Goal: Information Seeking & Learning: Learn about a topic

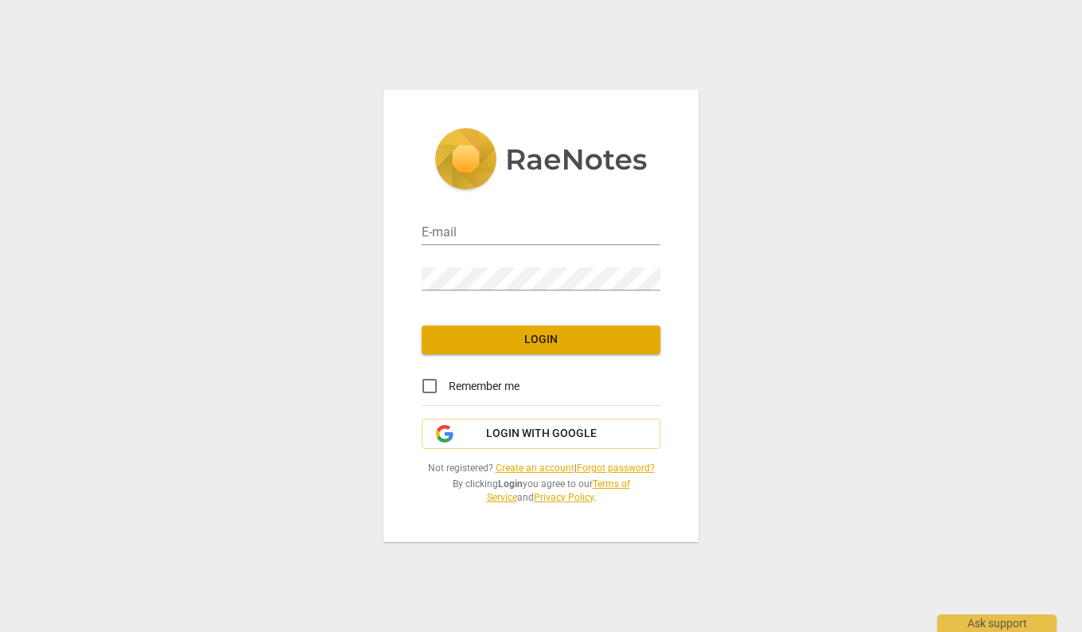
type input "[PERSON_NAME][EMAIL_ADDRESS][PERSON_NAME][DOMAIN_NAME]"
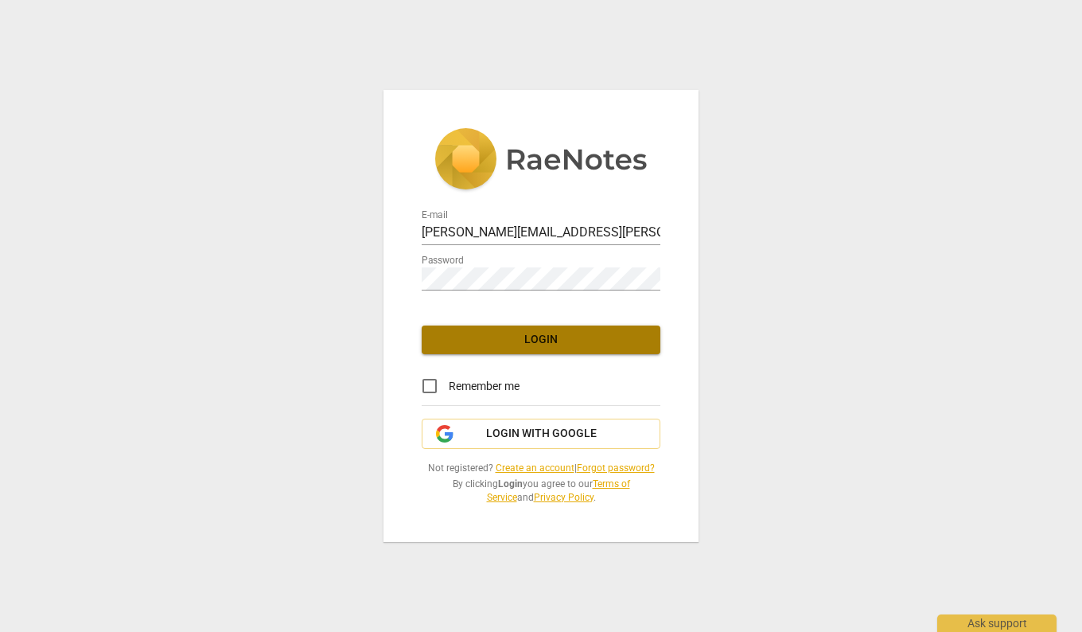
click at [537, 340] on span "Login" at bounding box center [540, 340] width 213 height 16
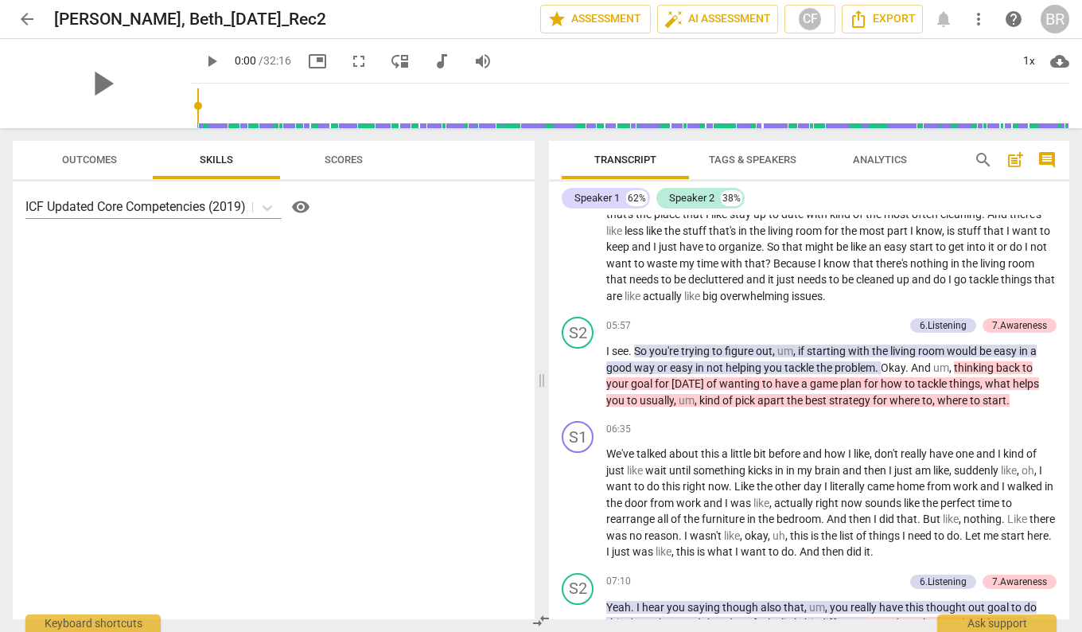
scroll to position [2560, 0]
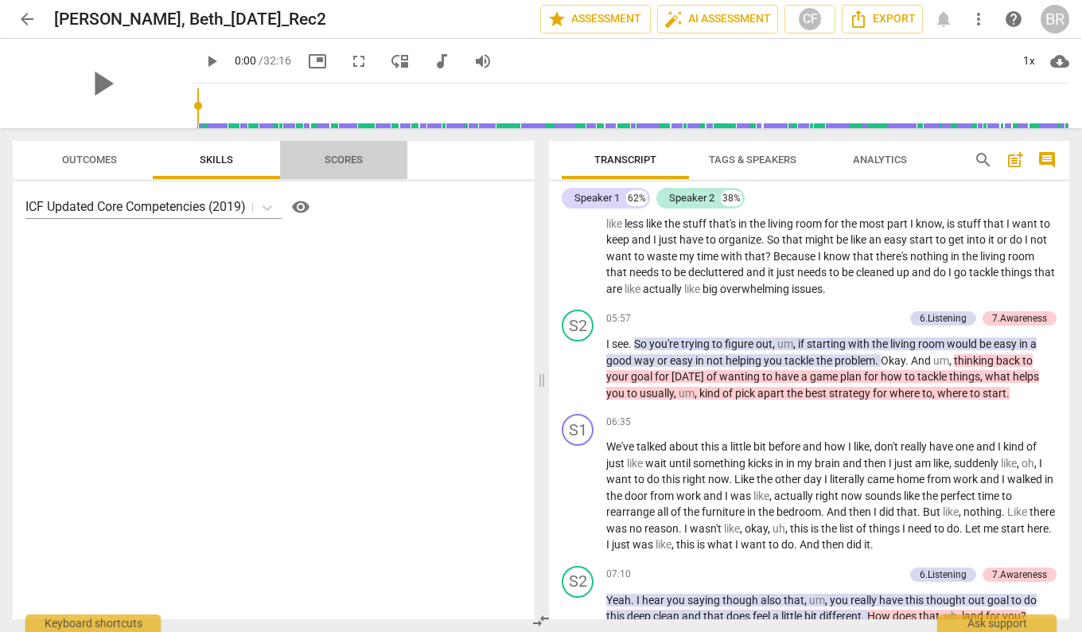
click at [358, 156] on span "Scores" at bounding box center [344, 160] width 38 height 12
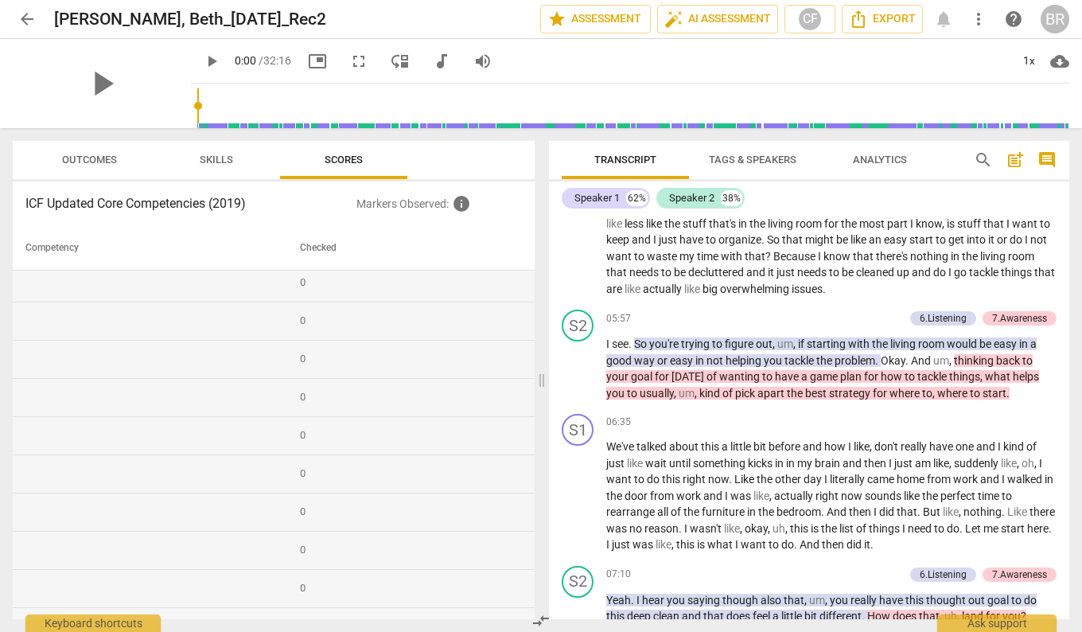
scroll to position [0, 0]
click at [213, 167] on span "Skills" at bounding box center [217, 160] width 72 height 21
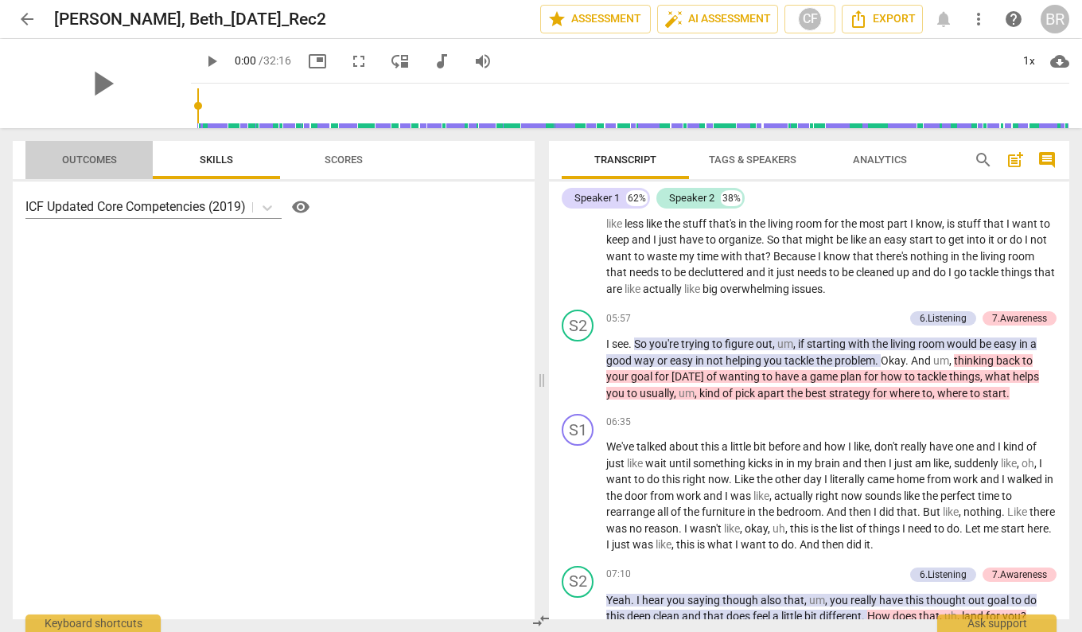
click at [96, 166] on span "Outcomes" at bounding box center [89, 160] width 55 height 12
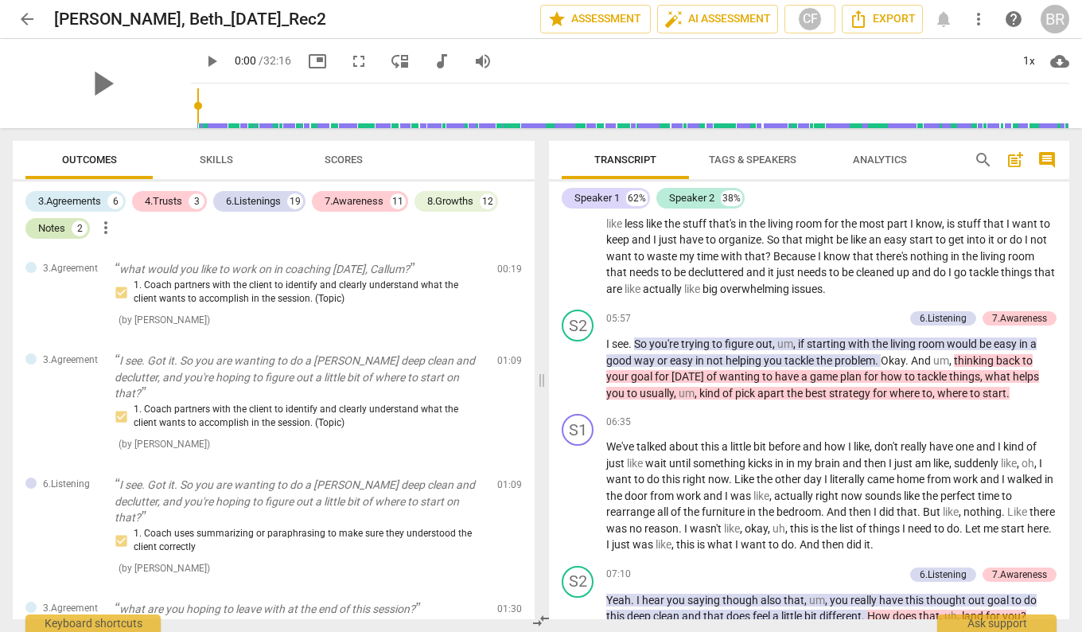
click at [59, 226] on div "Notes" at bounding box center [51, 228] width 27 height 16
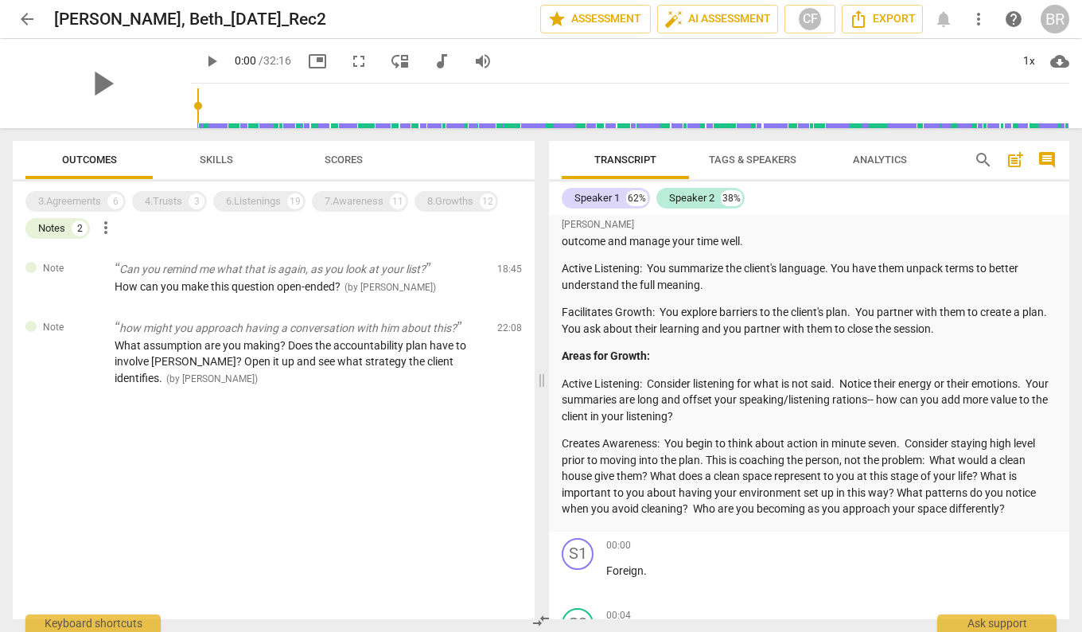
scroll to position [82, 0]
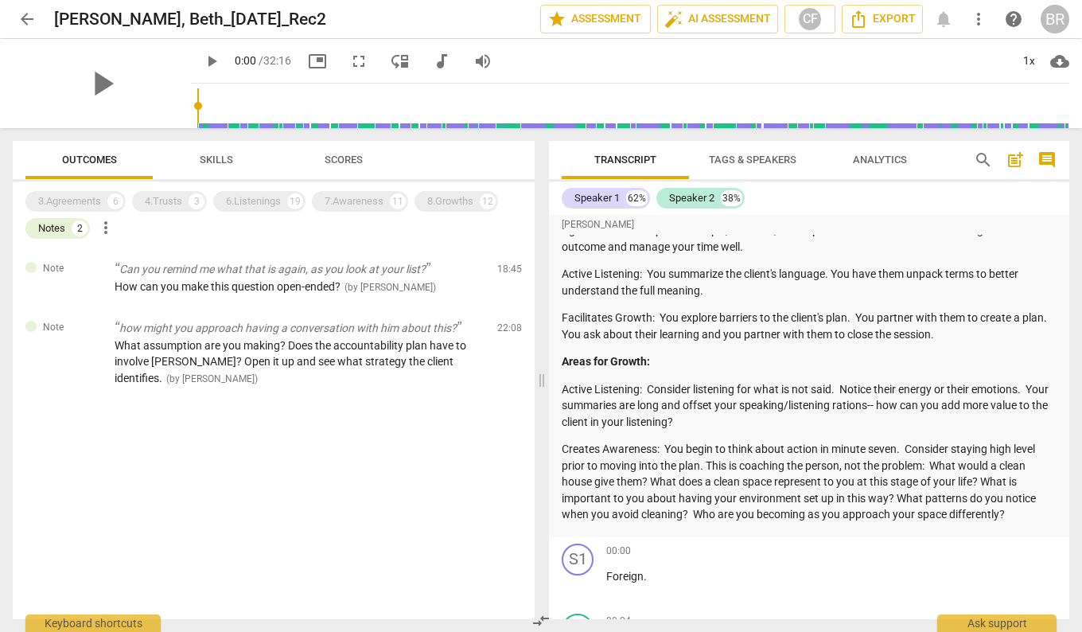
click at [773, 159] on span "Tags & Speakers" at bounding box center [753, 160] width 88 height 12
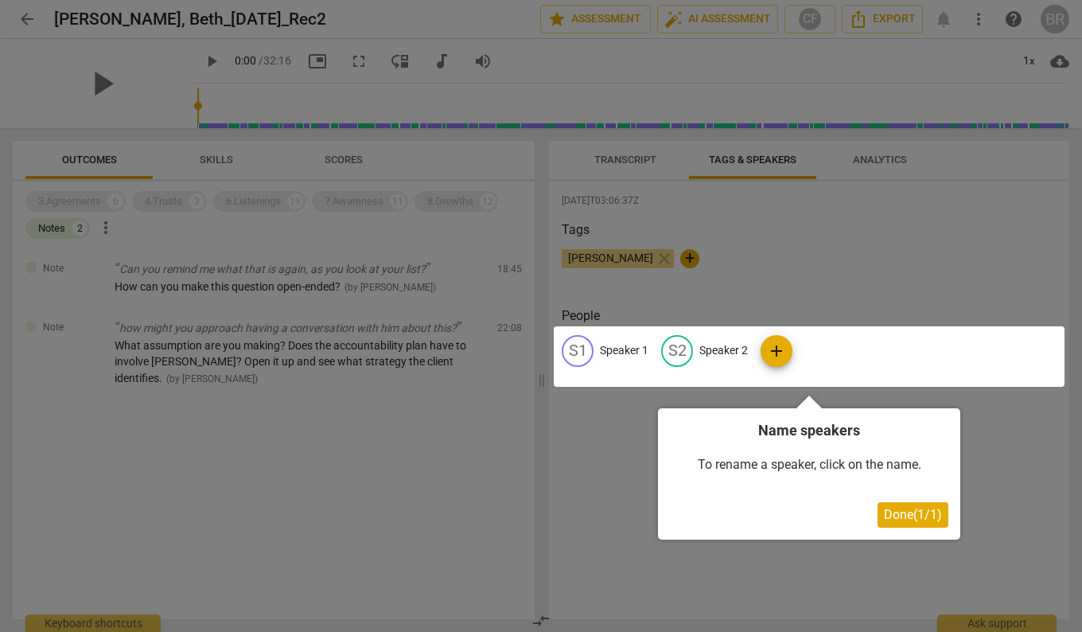
click at [875, 155] on div at bounding box center [541, 316] width 1082 height 632
click at [896, 520] on span "Done ( 1 / 1 )" at bounding box center [913, 514] width 58 height 15
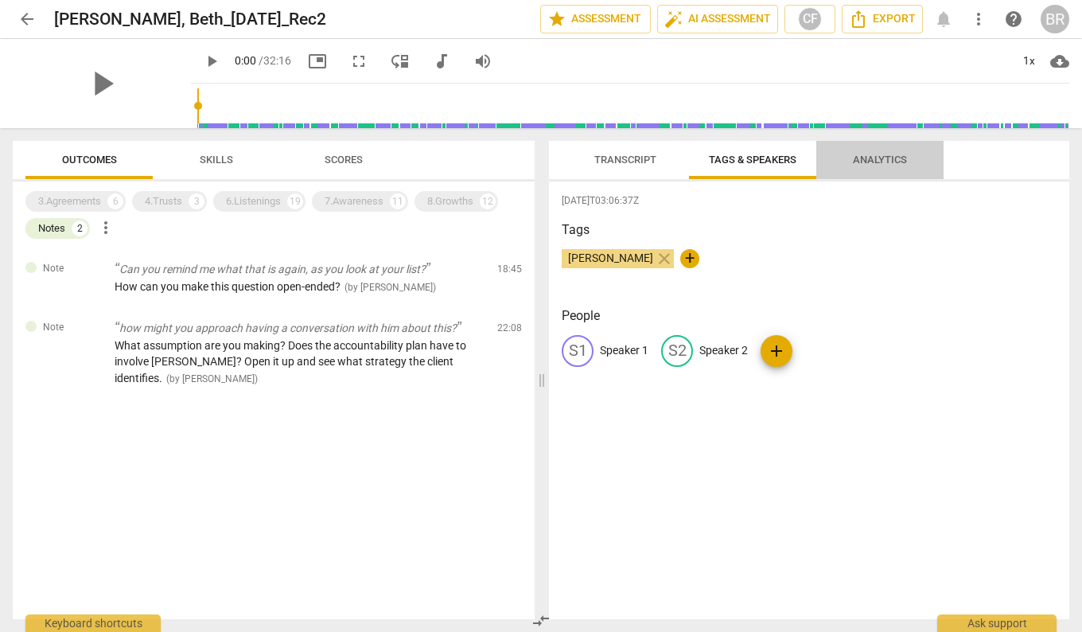
click at [874, 166] on span "Analytics" at bounding box center [880, 160] width 54 height 12
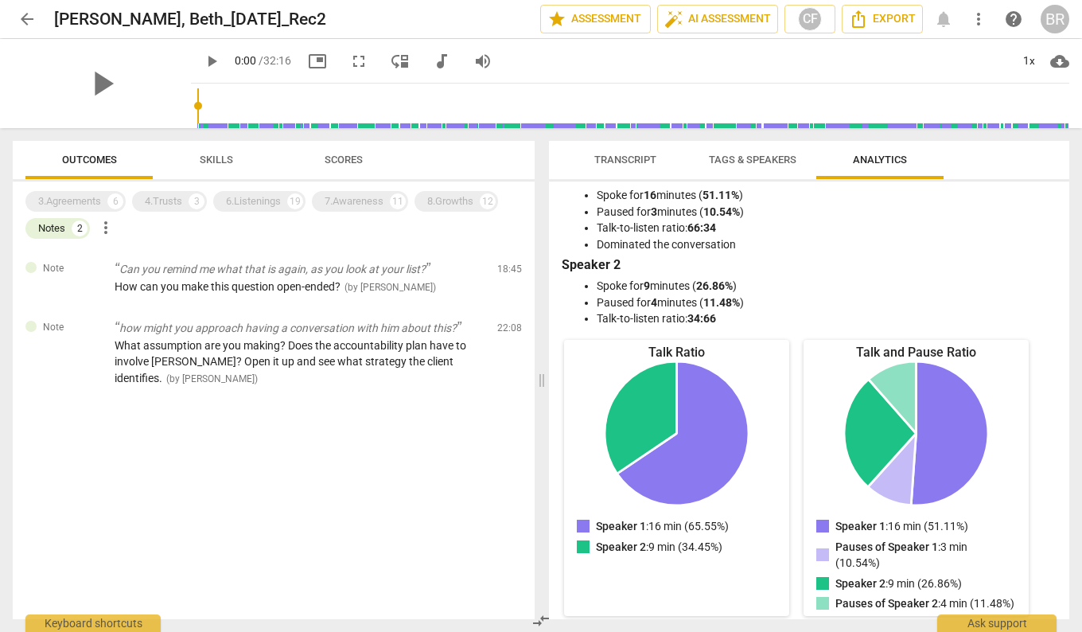
scroll to position [0, 0]
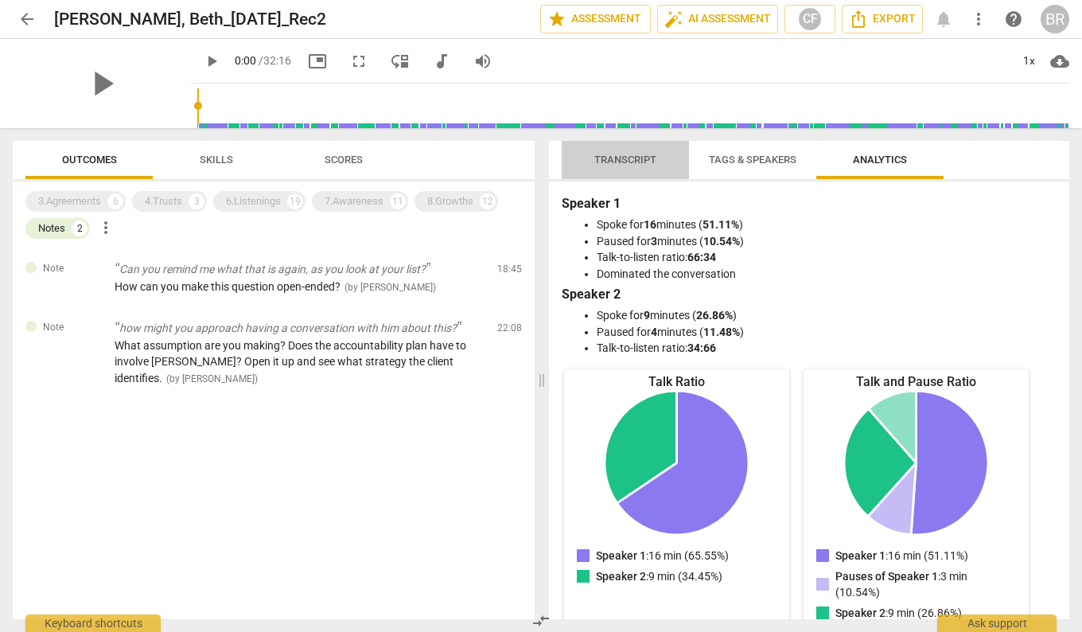
click at [626, 169] on span "Transcript" at bounding box center [625, 160] width 100 height 21
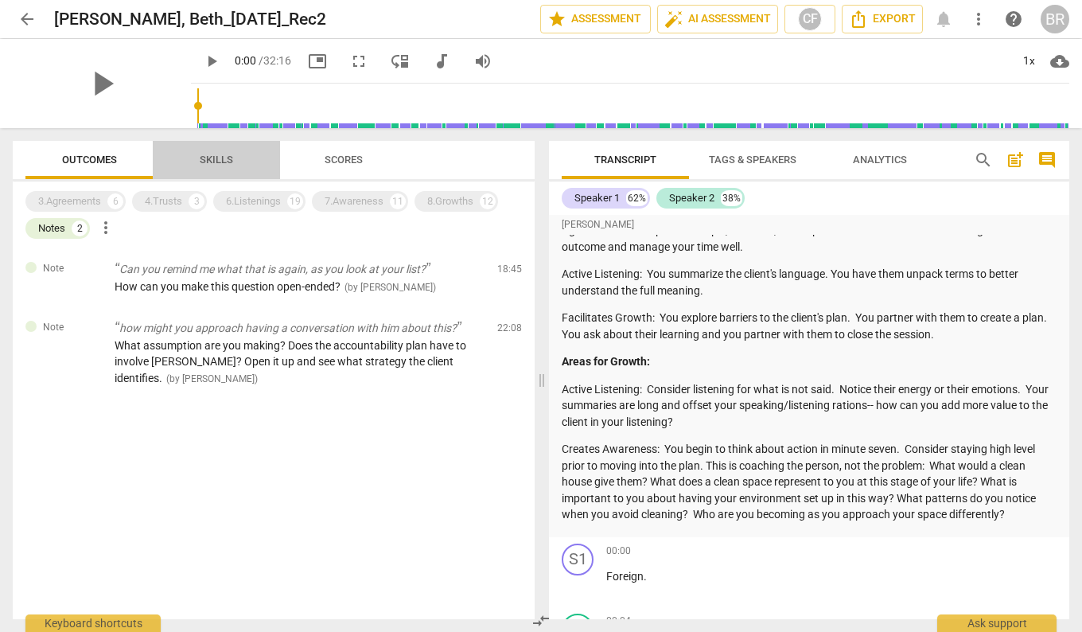
click at [220, 158] on span "Skills" at bounding box center [216, 160] width 33 height 12
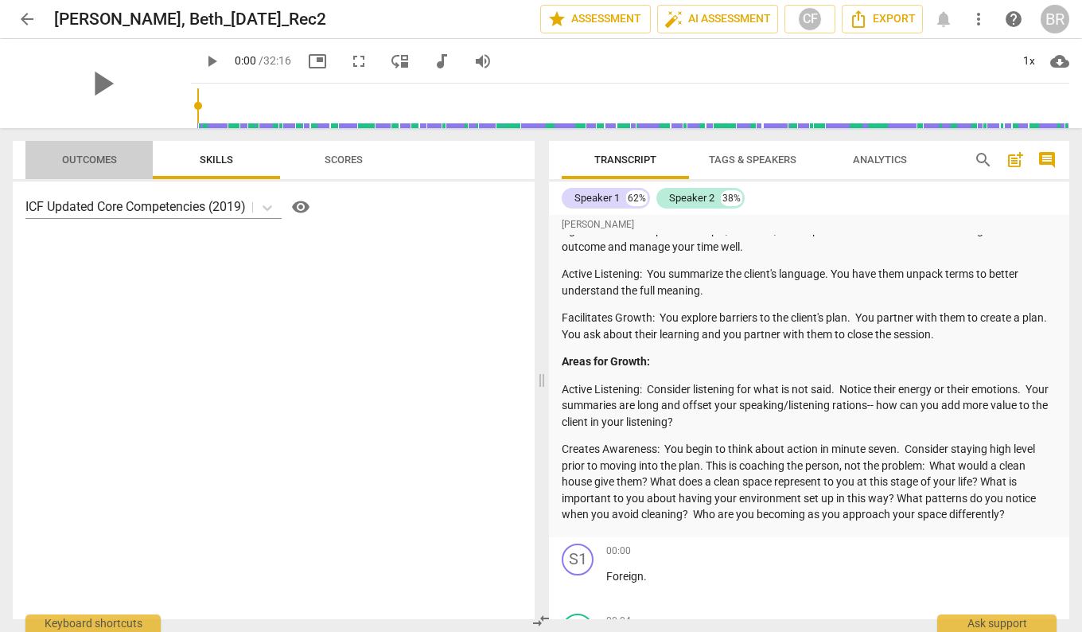
click at [107, 161] on span "Outcomes" at bounding box center [89, 160] width 55 height 12
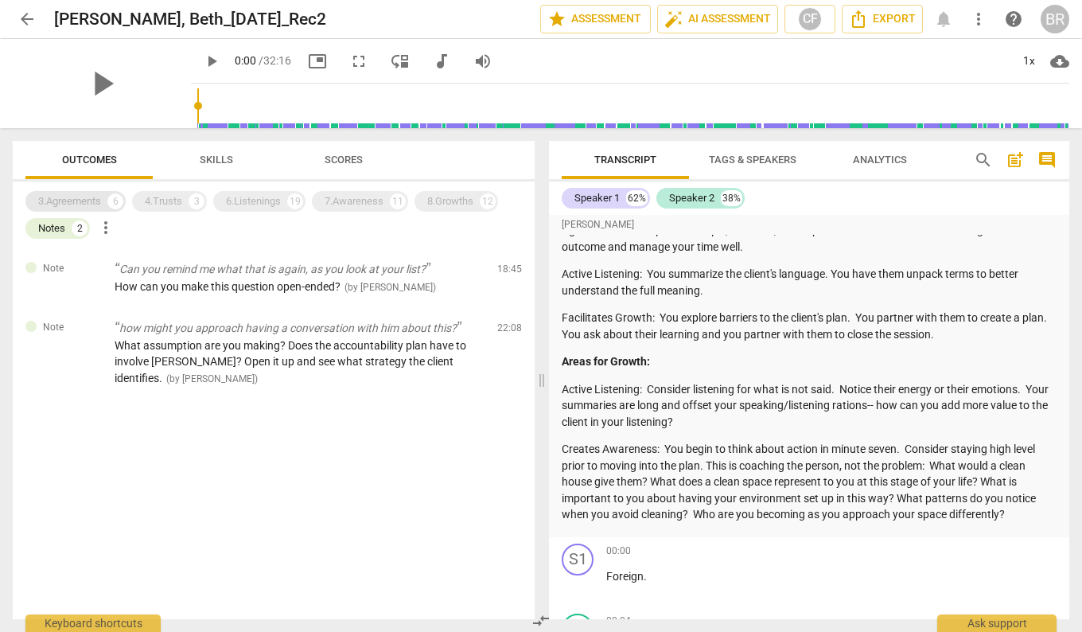
click at [78, 209] on div "3.Agreements 6" at bounding box center [75, 201] width 100 height 21
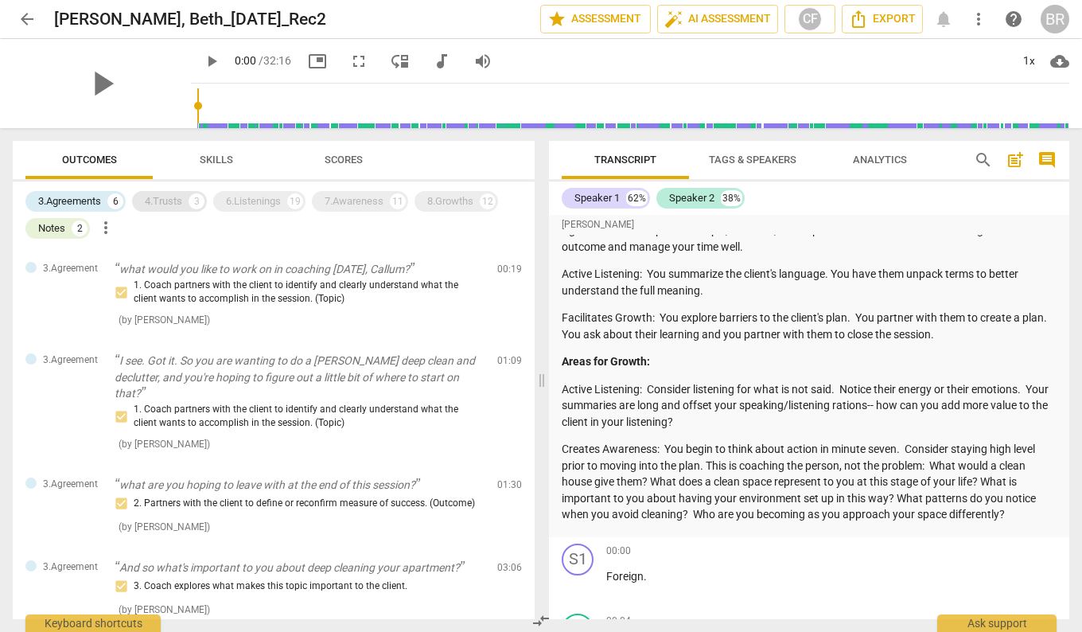
click at [170, 203] on div "4.Trusts" at bounding box center [163, 201] width 37 height 16
click at [255, 200] on div "6.Listenings" at bounding box center [253, 201] width 55 height 16
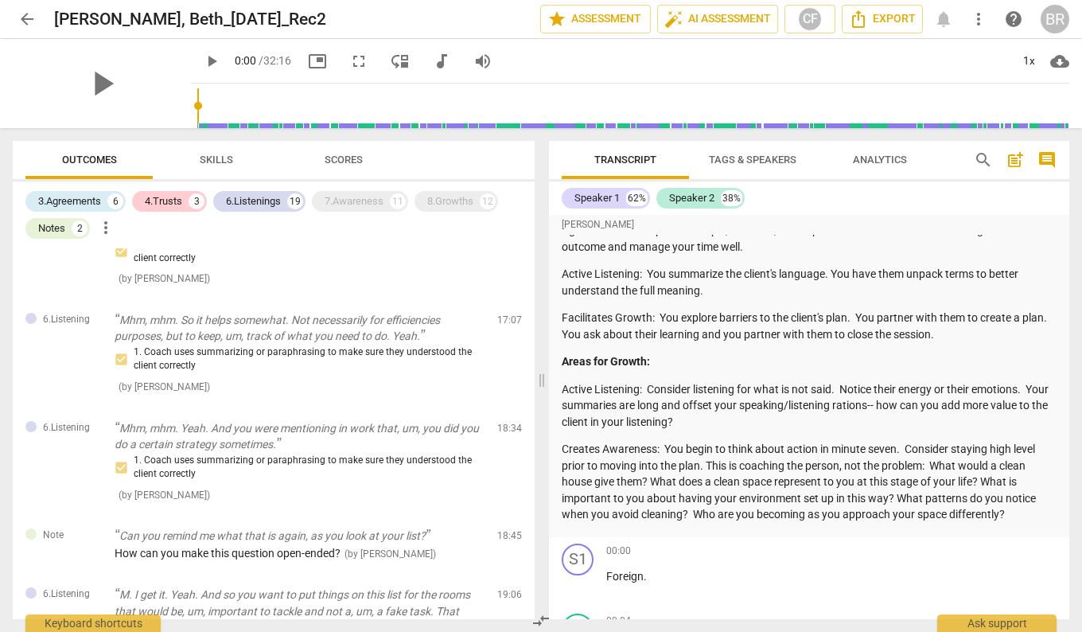
scroll to position [1850, 0]
click at [345, 206] on div "7.Awareness" at bounding box center [354, 201] width 59 height 16
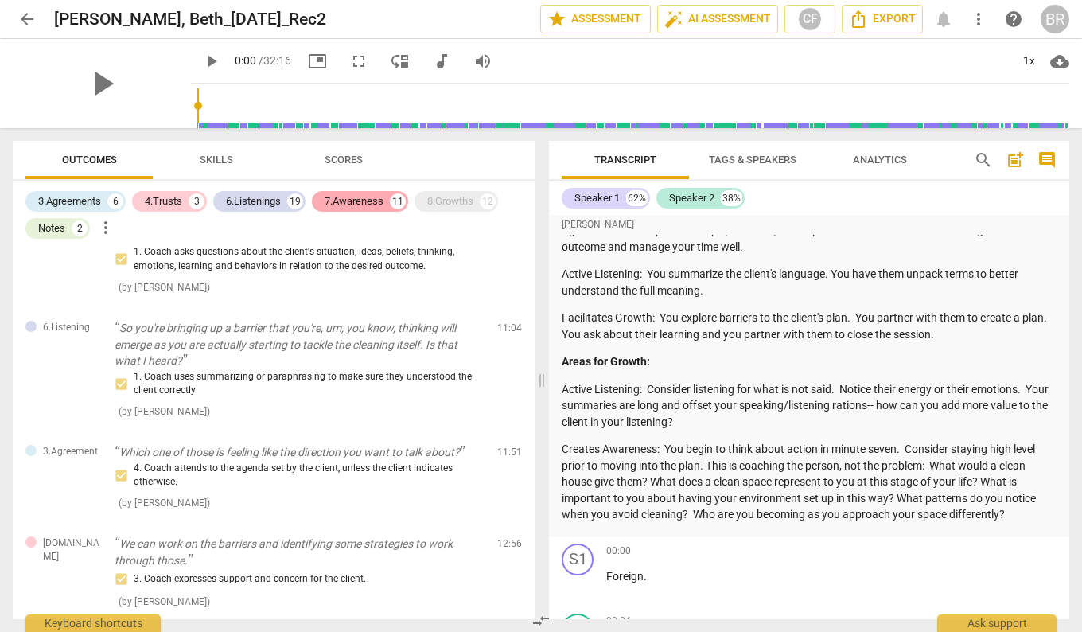
scroll to position [2374, 0]
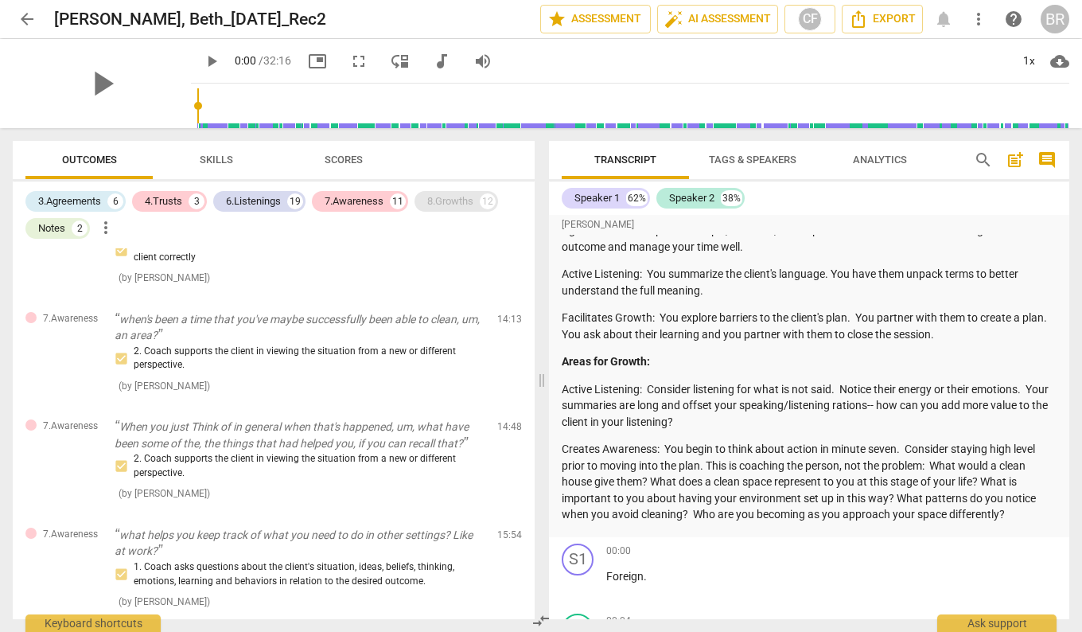
click at [441, 200] on div "8.Growths" at bounding box center [450, 201] width 46 height 16
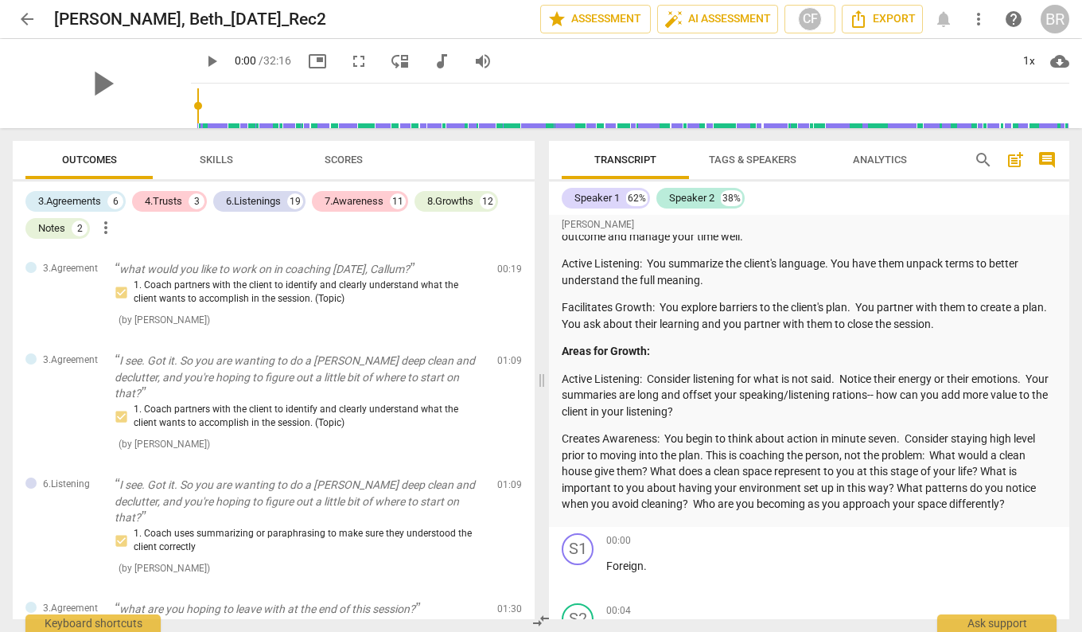
scroll to position [95, 0]
